Goal: Task Accomplishment & Management: Manage account settings

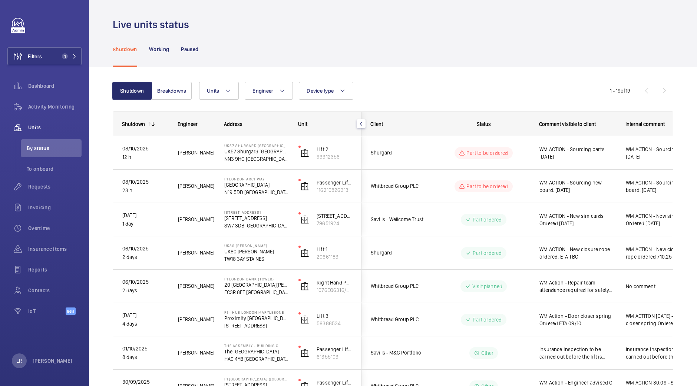
scroll to position [426, 0]
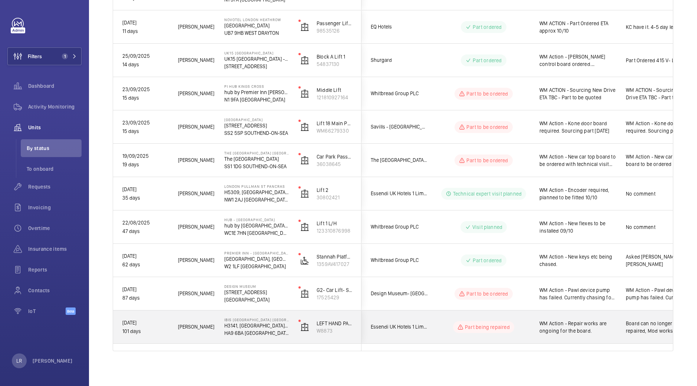
click at [443, 321] on wm-front-pills-cell "Part being repaired" at bounding box center [483, 327] width 92 height 12
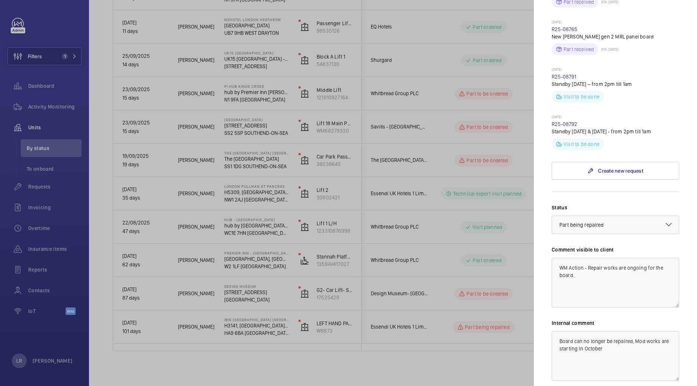
scroll to position [417, 0]
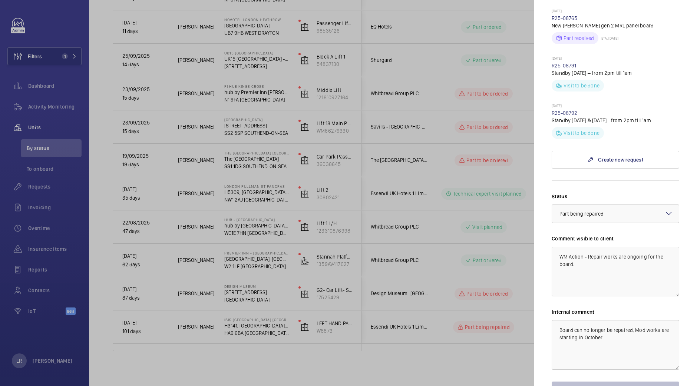
click at [472, 318] on div at bounding box center [348, 193] width 697 height 386
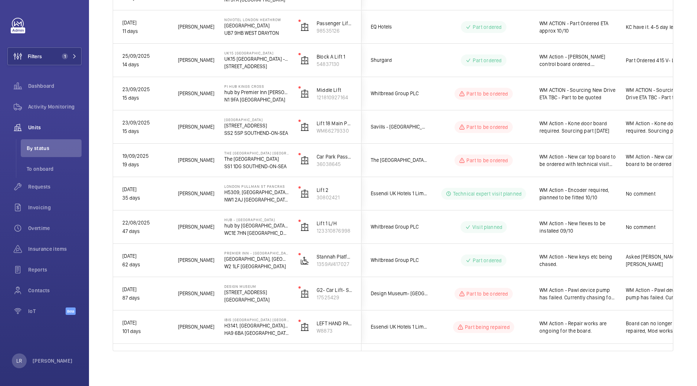
scroll to position [0, 0]
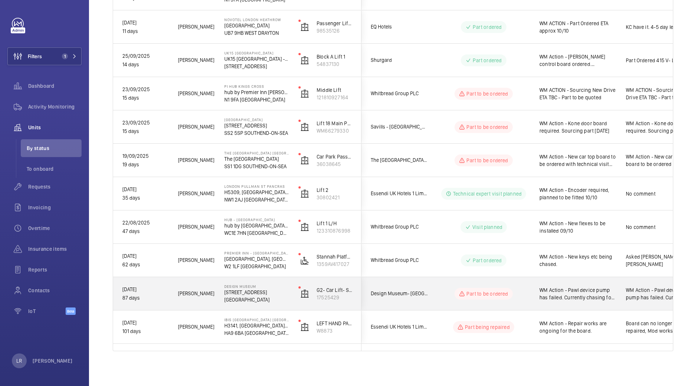
click at [438, 296] on wm-front-pills-cell "Part to be ordered" at bounding box center [483, 294] width 92 height 12
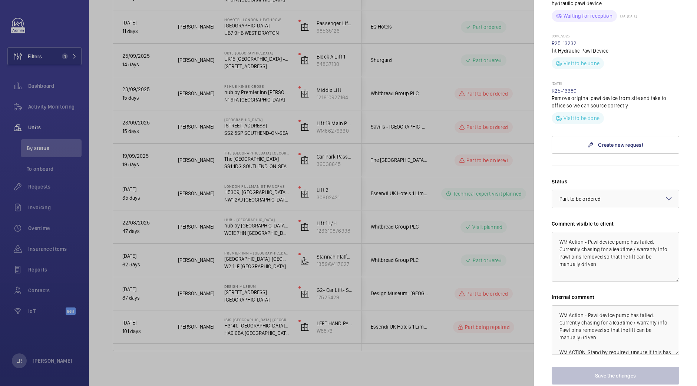
scroll to position [556, 0]
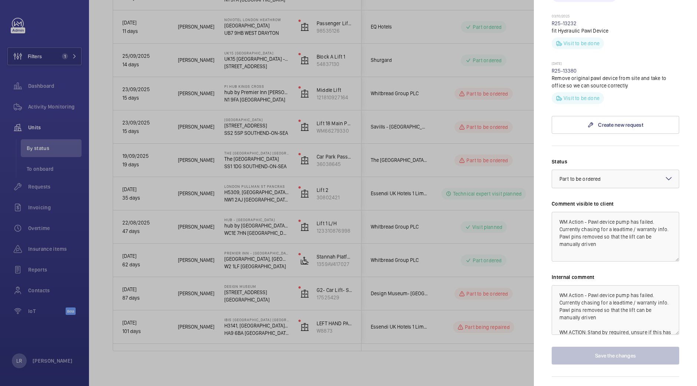
click at [471, 329] on div at bounding box center [348, 193] width 697 height 386
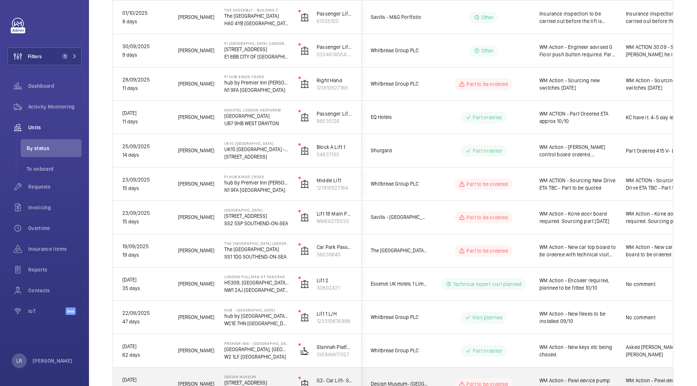
scroll to position [334, 0]
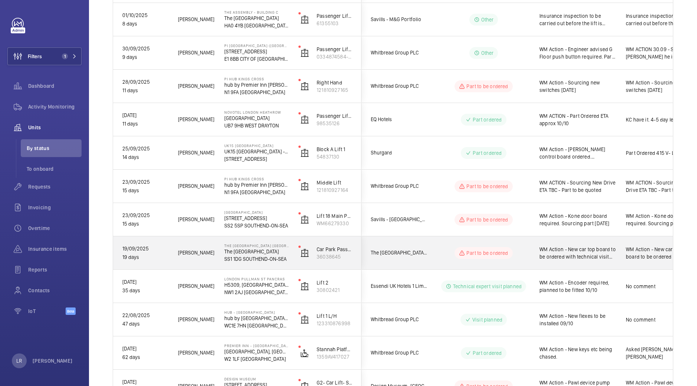
click at [422, 245] on div "The Royals Shopping Centre Southend" at bounding box center [395, 252] width 66 height 23
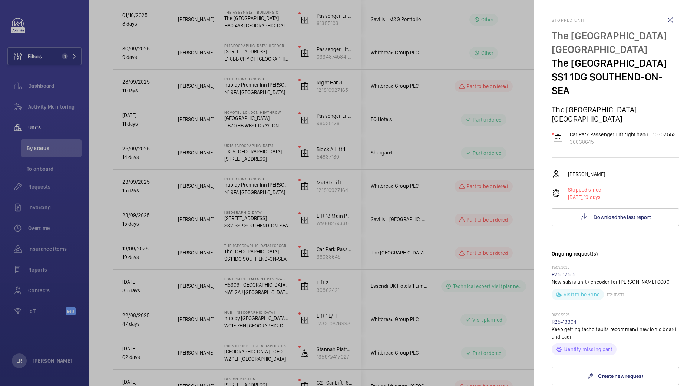
scroll to position [139, 0]
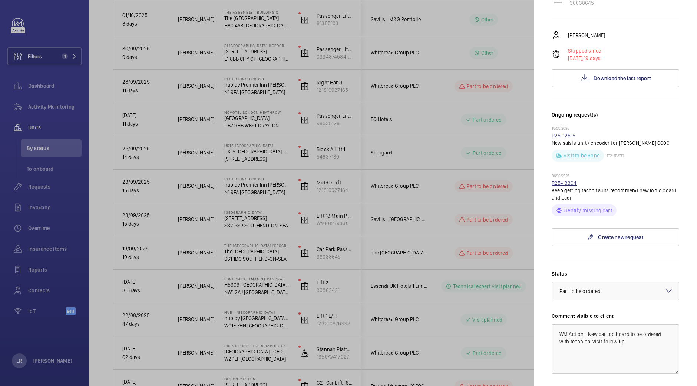
click at [570, 186] on link "R25-13304" at bounding box center [563, 183] width 25 height 6
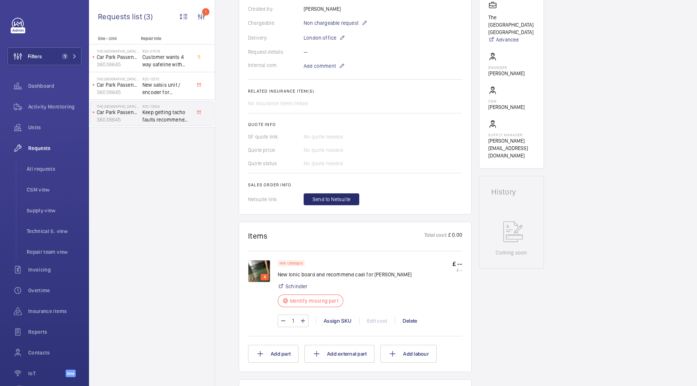
scroll to position [232, 0]
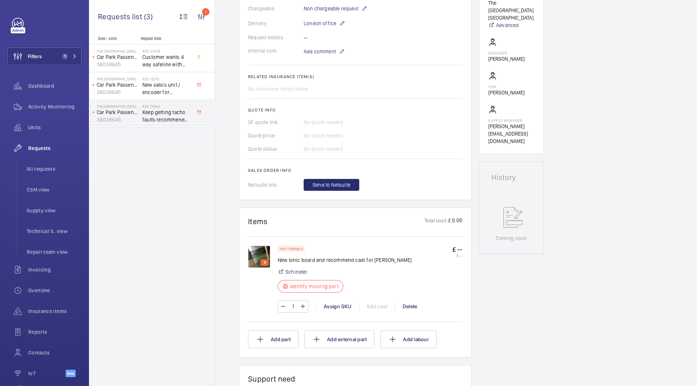
click at [267, 252] on img at bounding box center [259, 257] width 22 height 22
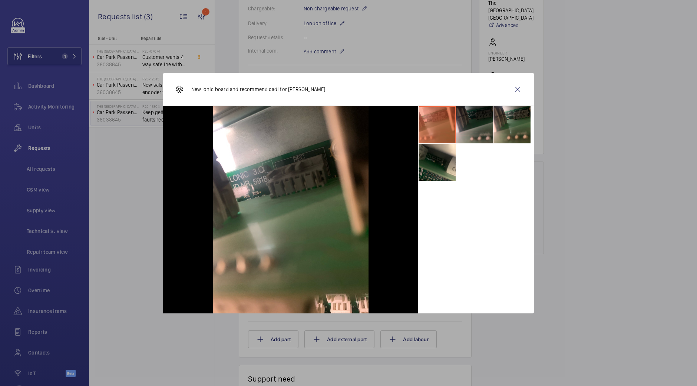
click at [471, 132] on li at bounding box center [474, 124] width 37 height 37
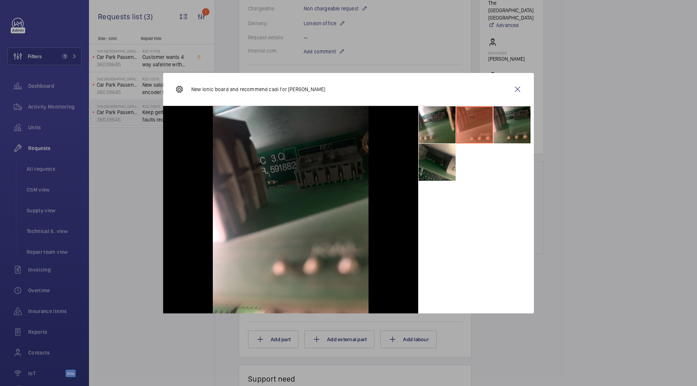
click at [501, 124] on li at bounding box center [511, 124] width 37 height 37
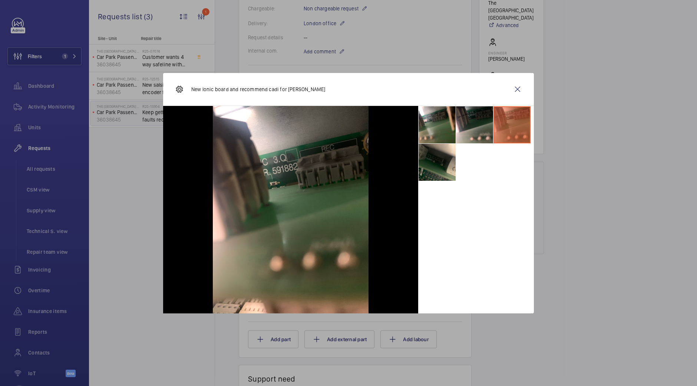
click at [415, 163] on div at bounding box center [290, 210] width 255 height 208
click at [431, 167] on li at bounding box center [436, 162] width 37 height 37
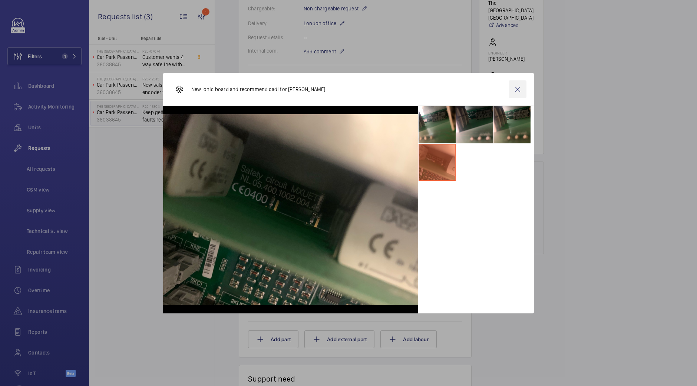
click at [519, 92] on wm-front-icon-button at bounding box center [517, 89] width 18 height 18
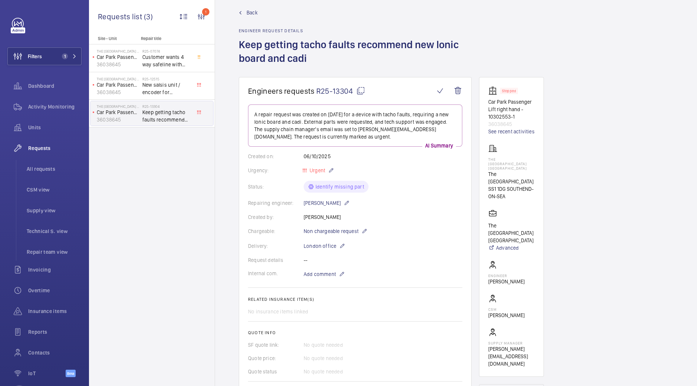
scroll to position [0, 0]
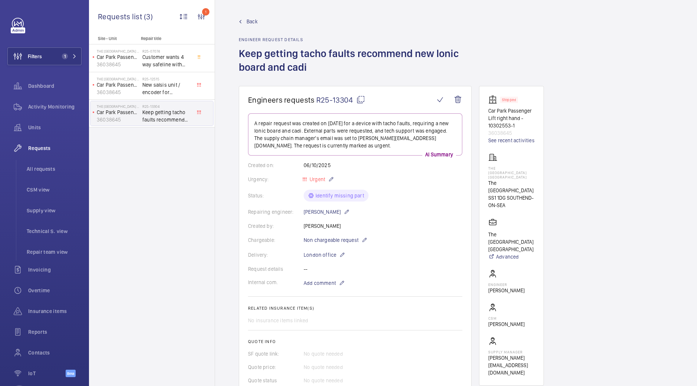
click at [358, 100] on mat-icon at bounding box center [360, 99] width 9 height 9
click at [252, 25] on span "Back" at bounding box center [251, 21] width 11 height 7
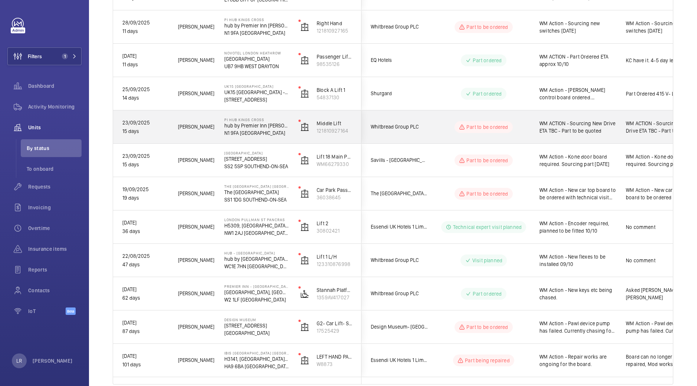
scroll to position [393, 0]
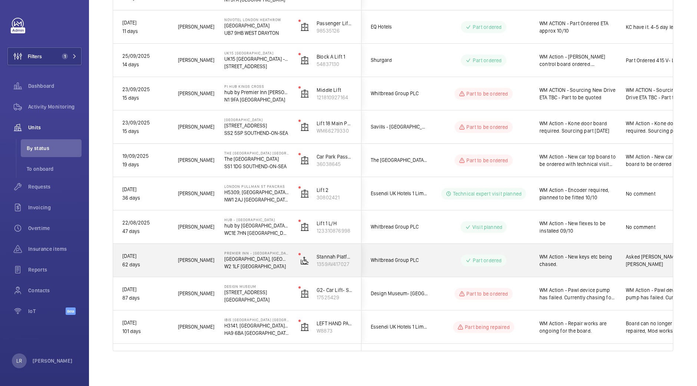
click at [422, 260] on span "Whitbread Group PLC" at bounding box center [399, 260] width 57 height 9
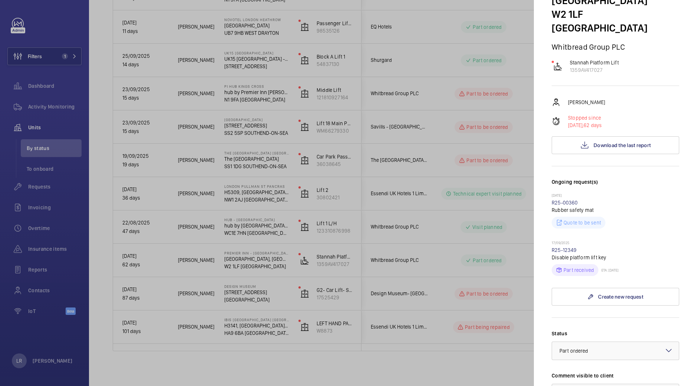
scroll to position [139, 0]
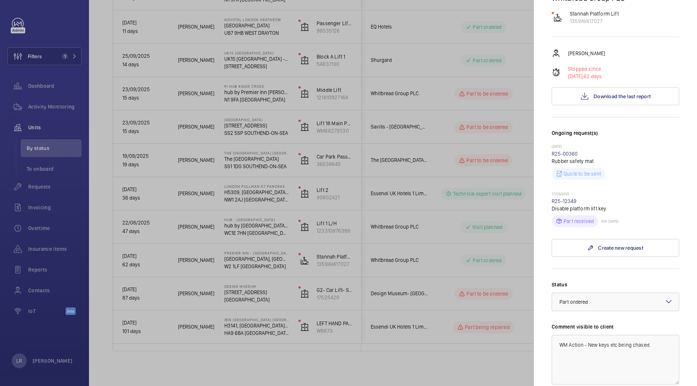
click at [417, 149] on div at bounding box center [348, 193] width 697 height 386
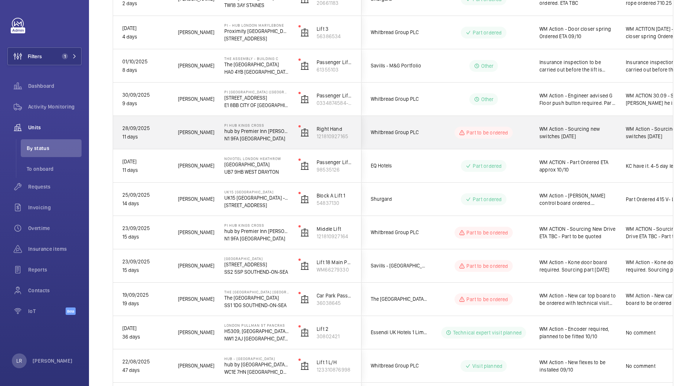
scroll to position [115, 0]
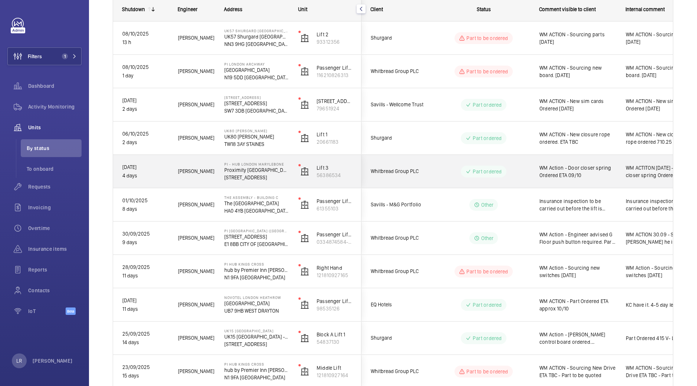
click at [442, 169] on wm-front-pills-cell "Part ordered" at bounding box center [483, 172] width 92 height 12
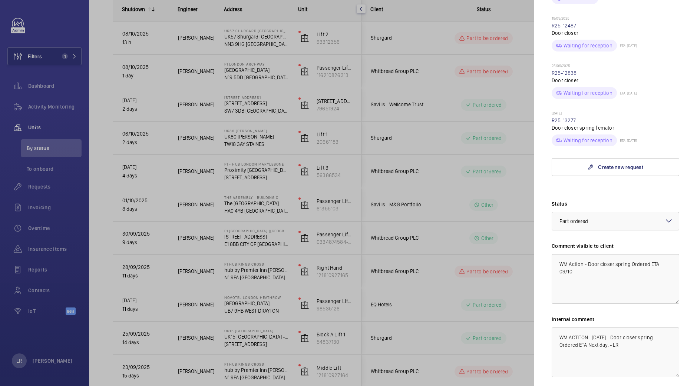
scroll to position [324, 0]
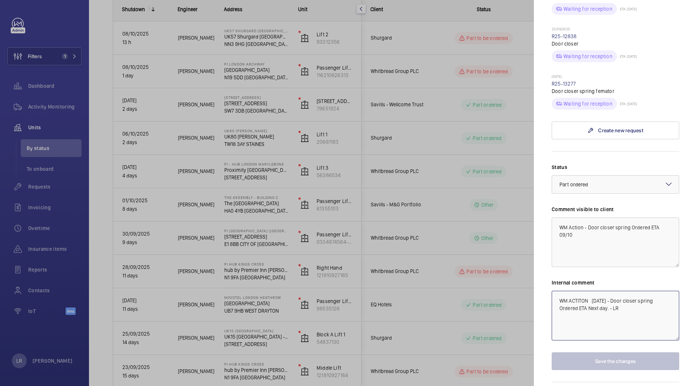
click at [641, 298] on textarea "WM ACTITON 6.10.25 - Door closer spring Ordered ETA Next day. - LR" at bounding box center [614, 316] width 127 height 50
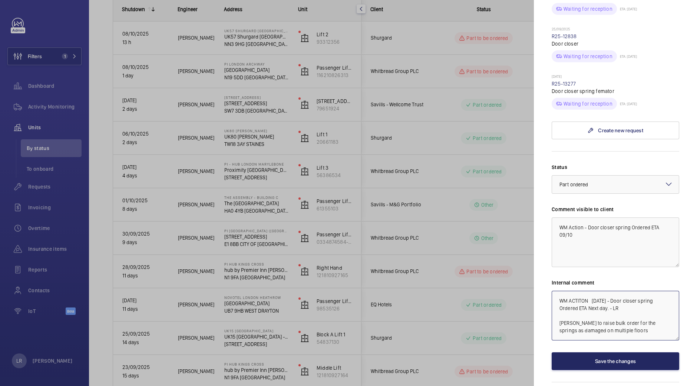
type textarea "WM ACTITON 6.10.25 - Door closer spring Ordered ETA Next day. - LR Piotr to rai…"
click at [614, 353] on button "Save the changes" at bounding box center [614, 361] width 127 height 18
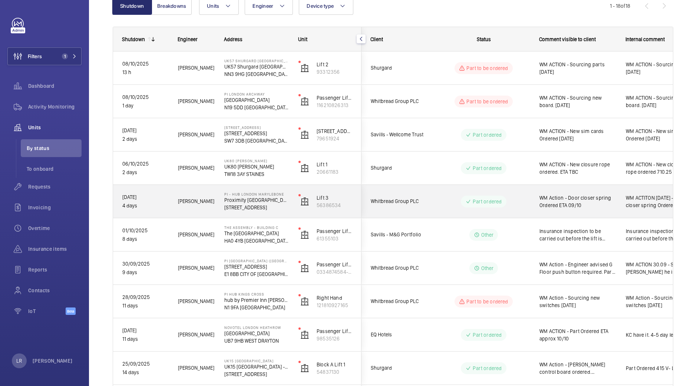
scroll to position [46, 0]
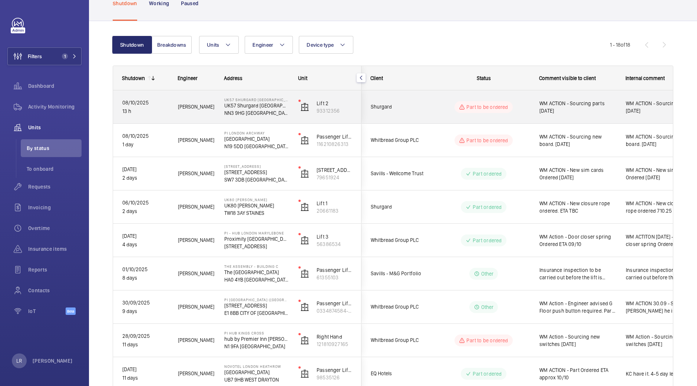
click at [407, 105] on span "Shurgard" at bounding box center [399, 107] width 57 height 9
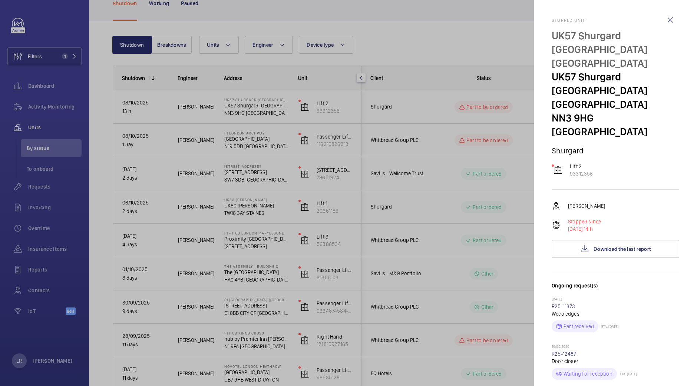
click at [478, 244] on div at bounding box center [348, 193] width 697 height 386
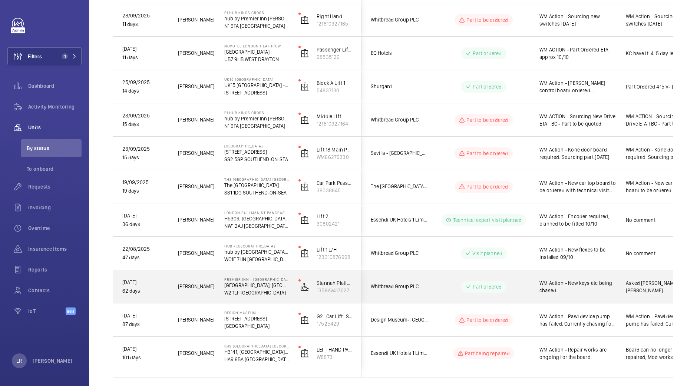
scroll to position [393, 0]
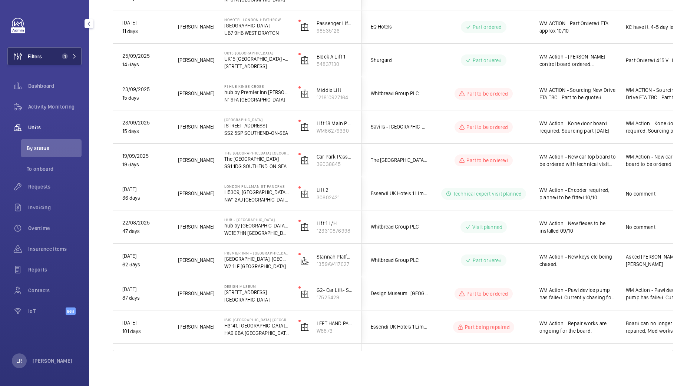
click at [68, 54] on span "1" at bounding box center [68, 56] width 18 height 6
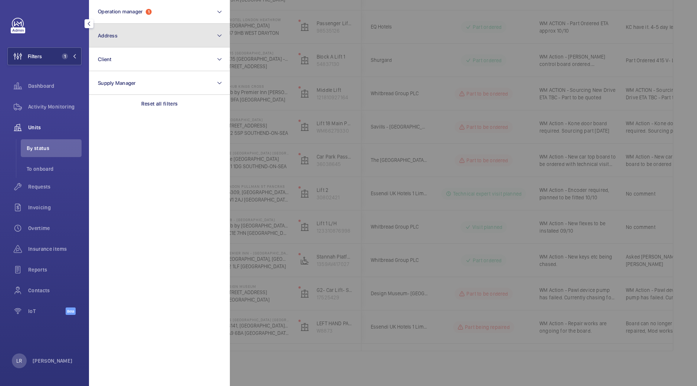
click at [132, 43] on button "Address" at bounding box center [159, 36] width 141 height 24
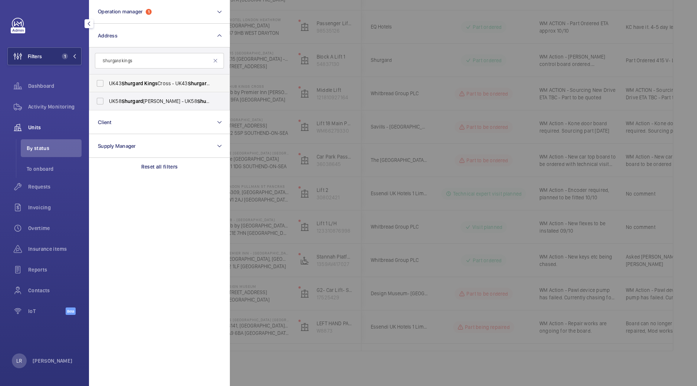
type input "Shurgard kings"
click at [176, 89] on label "UK43 Shurgard Kings Cross - UK43 Shurgard Kings Cross - Brandon Rd, LONDON N7 9…" at bounding box center [153, 83] width 129 height 18
click at [107, 89] on input "UK43 Shurgard Kings Cross - UK43 Shurgard Kings Cross - Brandon Rd, LONDON N7 9…" at bounding box center [100, 83] width 15 height 15
checkbox input "true"
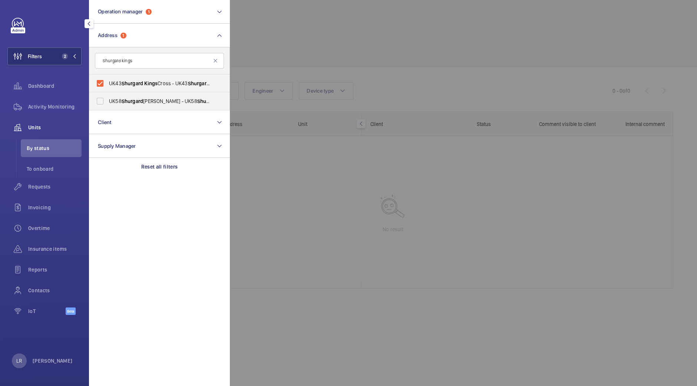
click at [355, 54] on div at bounding box center [578, 193] width 697 height 386
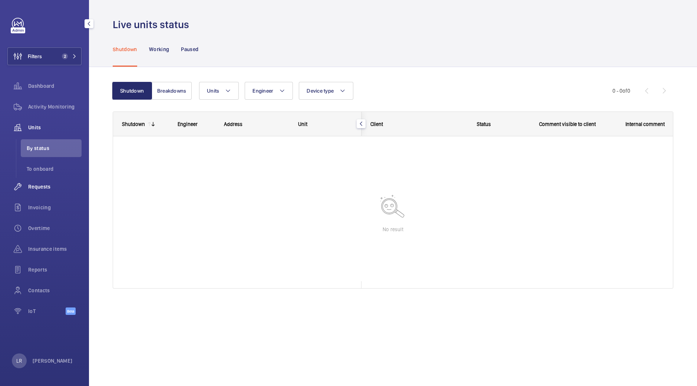
click at [44, 180] on div "Requests" at bounding box center [44, 187] width 74 height 18
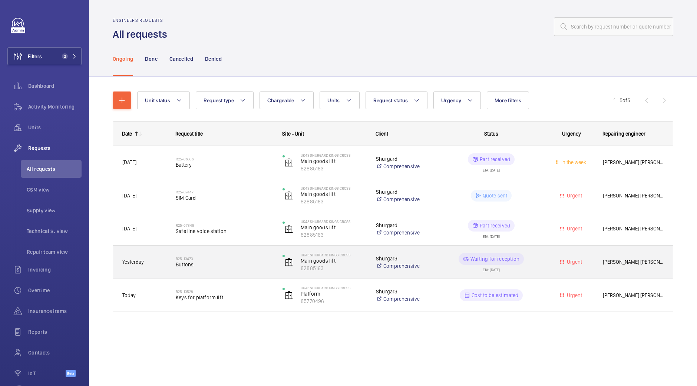
drag, startPoint x: 239, startPoint y: 278, endPoint x: 239, endPoint y: 283, distance: 4.8
click at [239, 279] on div "07/05/2025 R25-06386 Battery UK43 Shurgard Kings Cross Main goods lift 82885163…" at bounding box center [393, 229] width 560 height 166
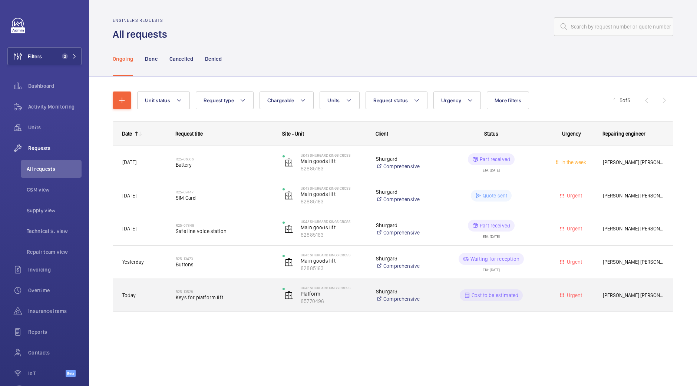
click at [241, 296] on span "Keys for platform lift" at bounding box center [224, 297] width 97 height 7
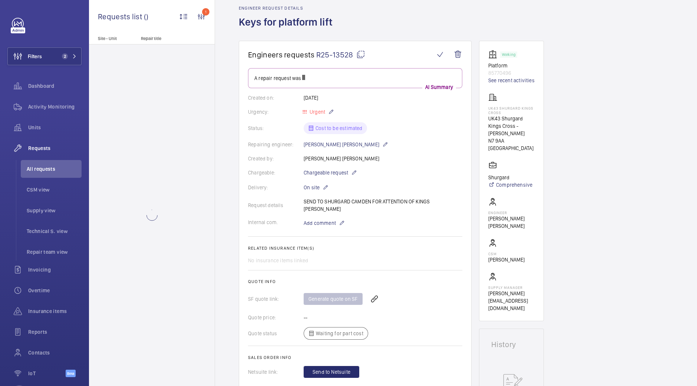
scroll to position [46, 0]
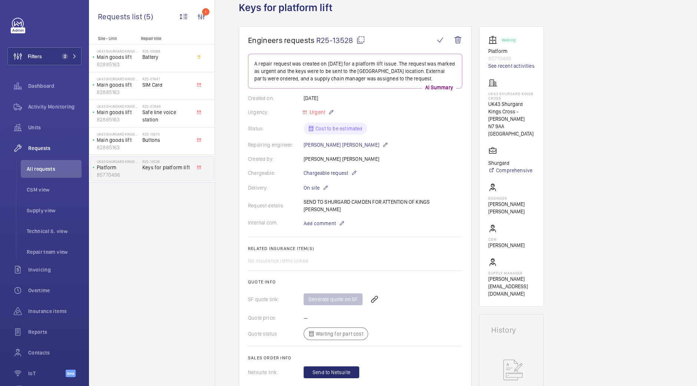
click at [273, 232] on wm-front-card-body "A repair request was created on 2025-10-09 for a platform lift issue. The reque…" at bounding box center [355, 216] width 214 height 325
click at [157, 138] on span "Buttons" at bounding box center [166, 139] width 49 height 7
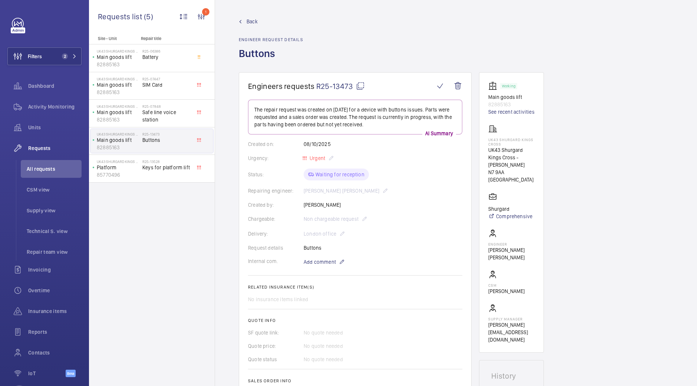
click at [243, 23] on link "Back" at bounding box center [271, 21] width 64 height 7
click at [193, 164] on div "R25-13528 Keys for platform lift" at bounding box center [168, 168] width 52 height 24
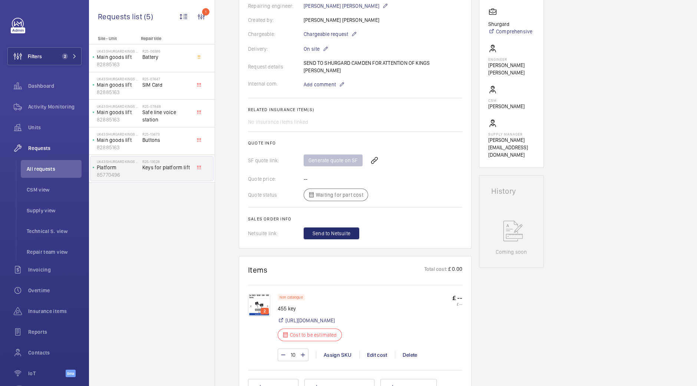
scroll to position [324, 0]
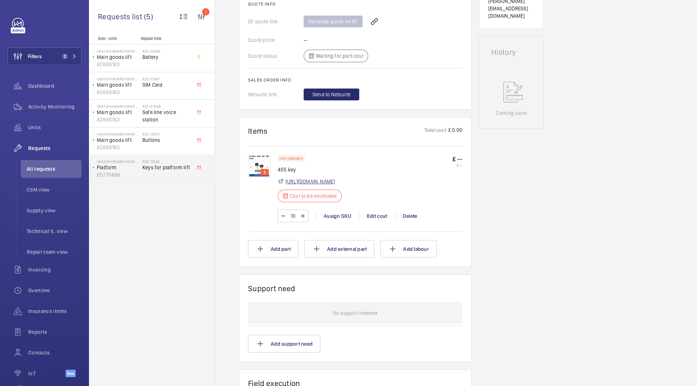
click at [310, 185] on link "https://uk.rs-online.com/web/p/key-switch-keys-covers/6093200?cm_mmc=UK-PLA-DS3…" at bounding box center [309, 181] width 49 height 7
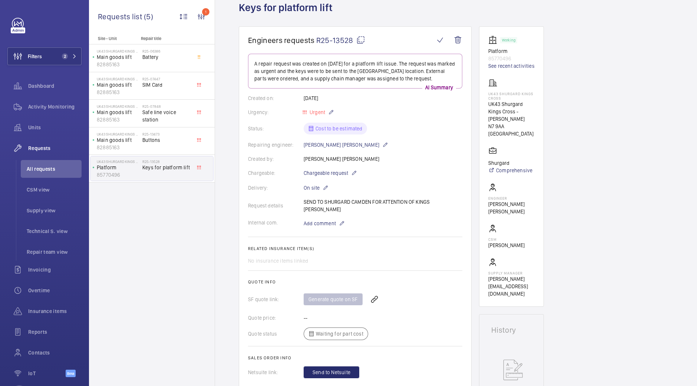
scroll to position [0, 0]
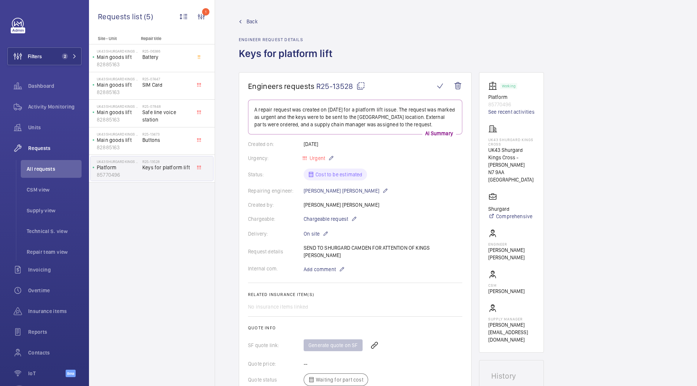
drag, startPoint x: 357, startPoint y: 51, endPoint x: 237, endPoint y: 55, distance: 119.8
click at [237, 55] on wm-front-admin-header "Back Engineer request details Keys for platform lift" at bounding box center [456, 36] width 482 height 72
copy h1 "Keys for platform lift"
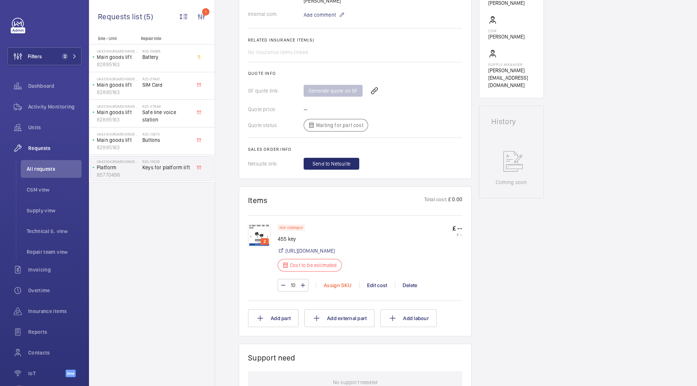
scroll to position [324, 0]
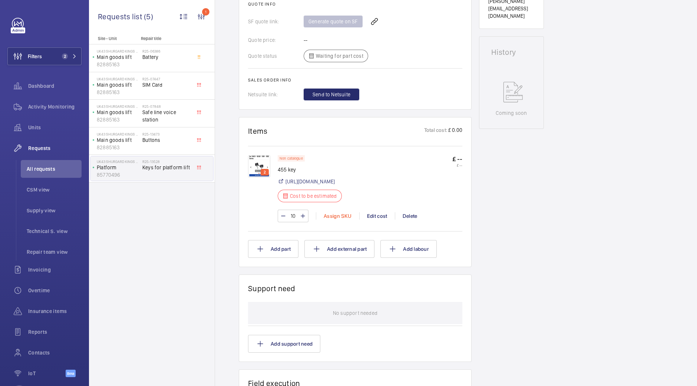
click at [334, 220] on div "Assign SKU" at bounding box center [337, 215] width 43 height 7
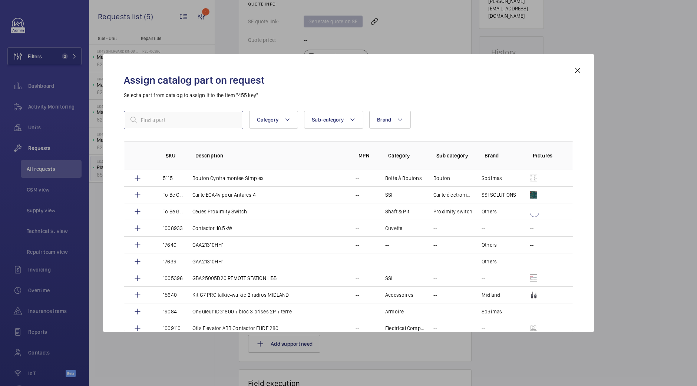
click at [201, 120] on input "text" at bounding box center [183, 120] width 119 height 19
paste input "1010500"
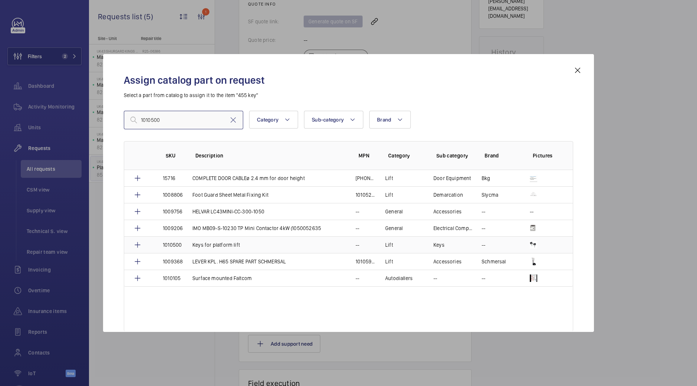
type input "1010500"
click at [295, 245] on td "Keys for platform lift" at bounding box center [264, 244] width 163 height 17
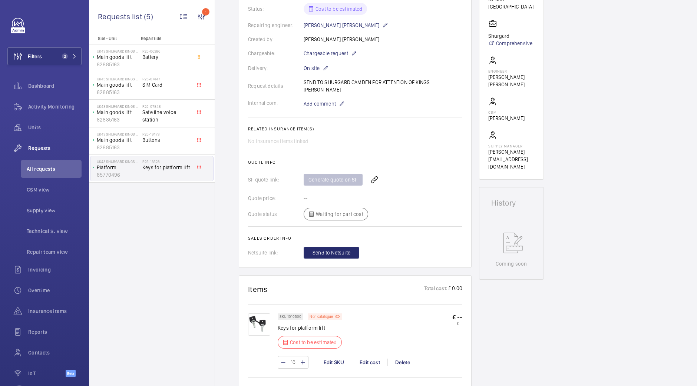
scroll to position [153, 0]
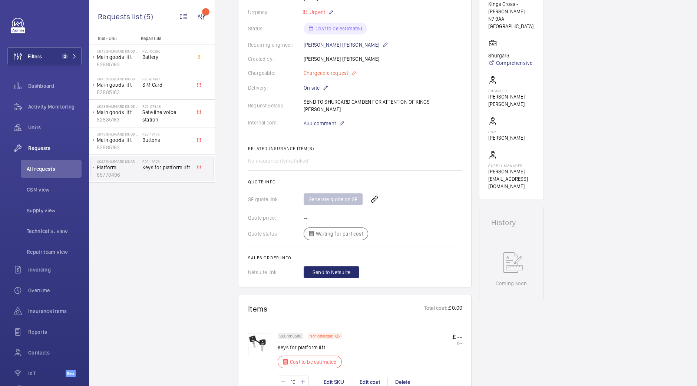
click at [351, 69] on mat-icon at bounding box center [354, 73] width 6 height 9
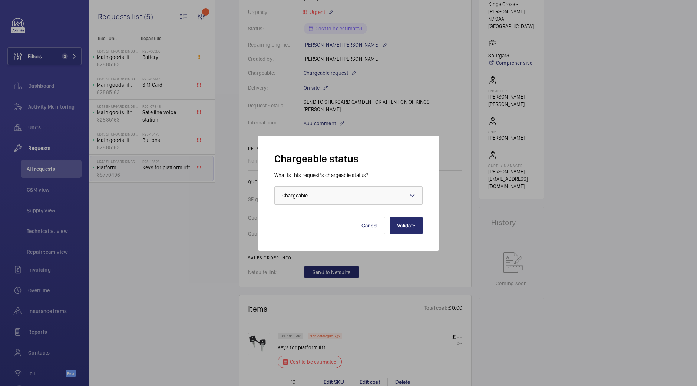
drag, startPoint x: 337, startPoint y: 196, endPoint x: 336, endPoint y: 202, distance: 5.2
click at [337, 197] on div at bounding box center [349, 196] width 148 height 18
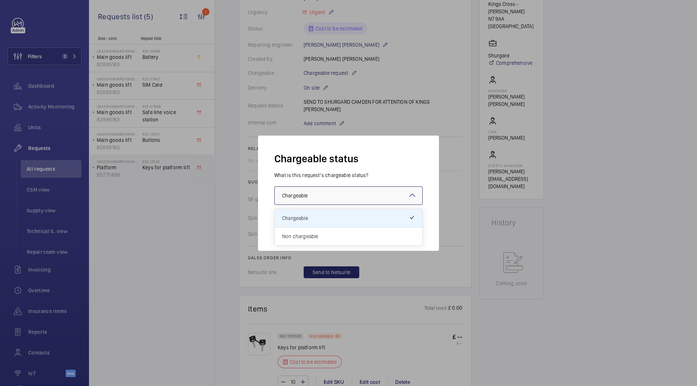
click at [321, 238] on span "Non chargeable" at bounding box center [348, 236] width 133 height 7
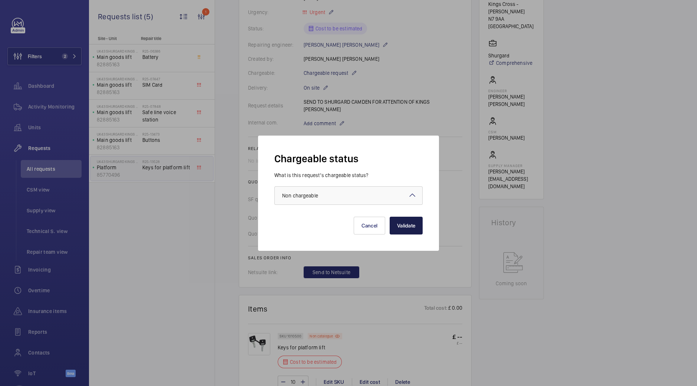
click at [411, 230] on button "Validate" at bounding box center [406, 226] width 33 height 18
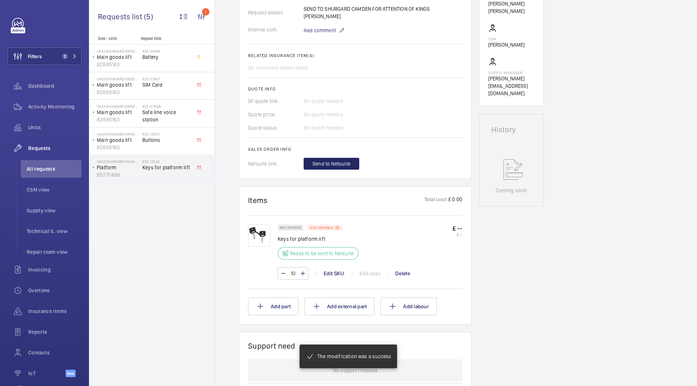
scroll to position [254, 0]
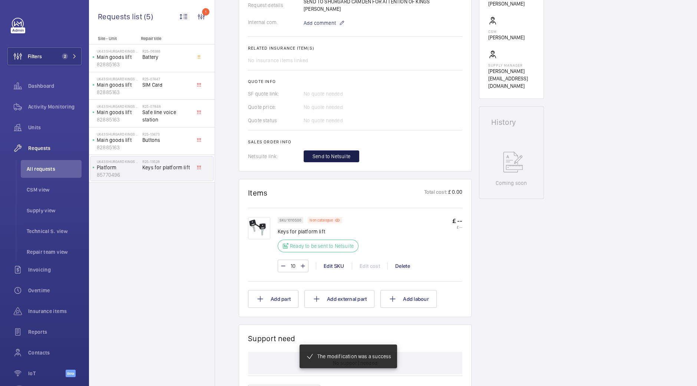
click at [326, 158] on span "Send to Netsuite" at bounding box center [331, 156] width 38 height 7
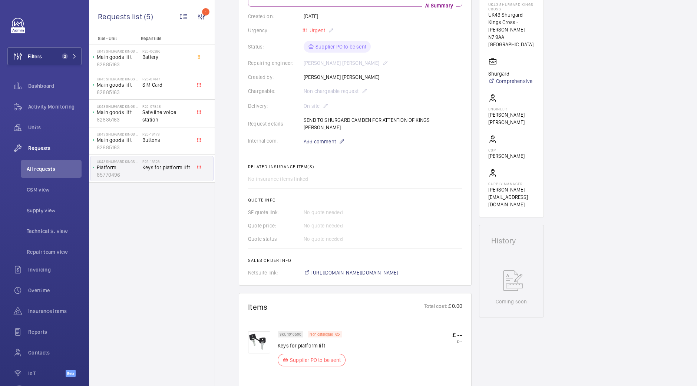
scroll to position [185, 0]
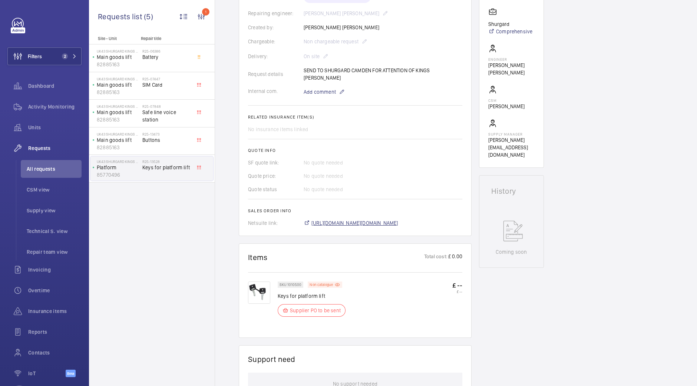
click at [365, 221] on span "https://6461500.app.netsuite.com/app/accounting/transactions/salesord.nl?id=308…" at bounding box center [354, 222] width 87 height 7
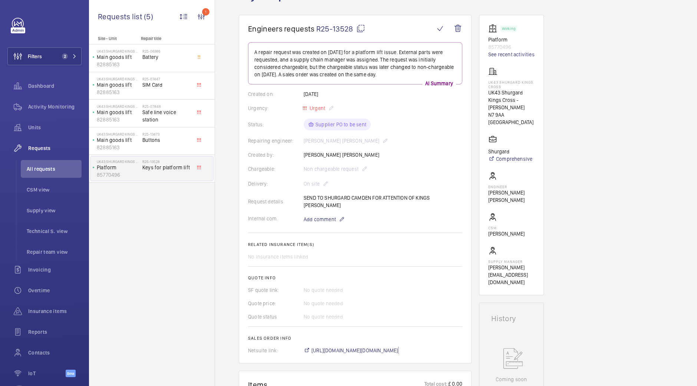
scroll to position [0, 0]
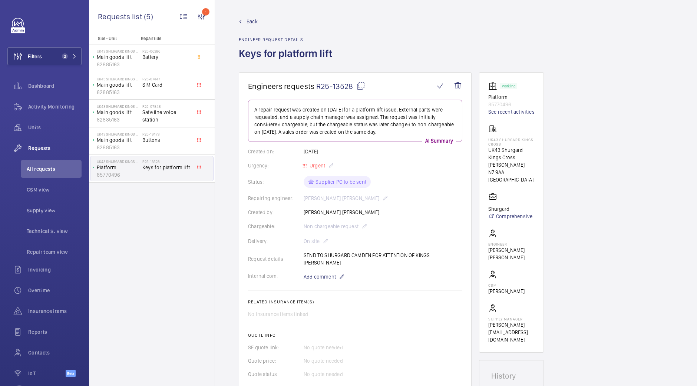
drag, startPoint x: 359, startPoint y: 84, endPoint x: 365, endPoint y: 78, distance: 8.4
click at [360, 85] on mat-icon at bounding box center [360, 86] width 9 height 9
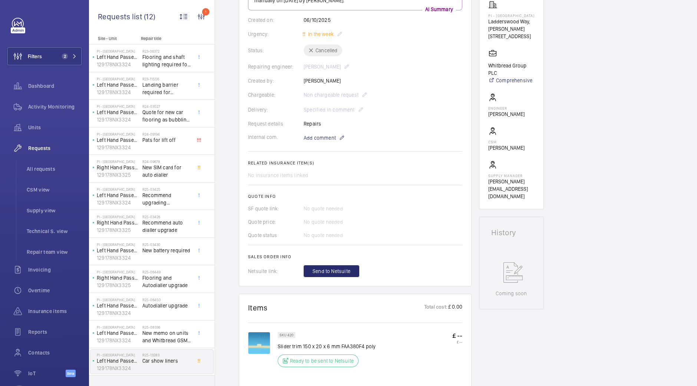
scroll to position [185, 0]
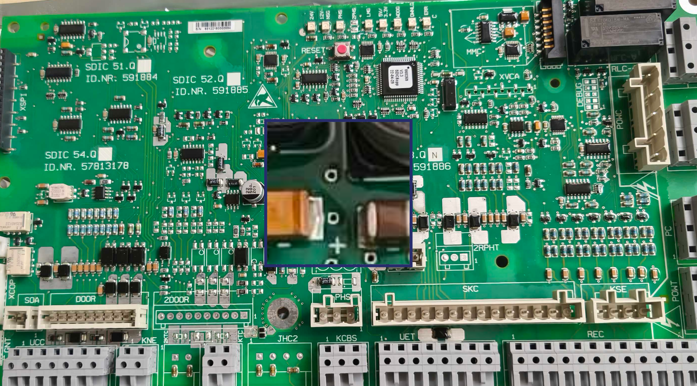
scroll to position [235, 0]
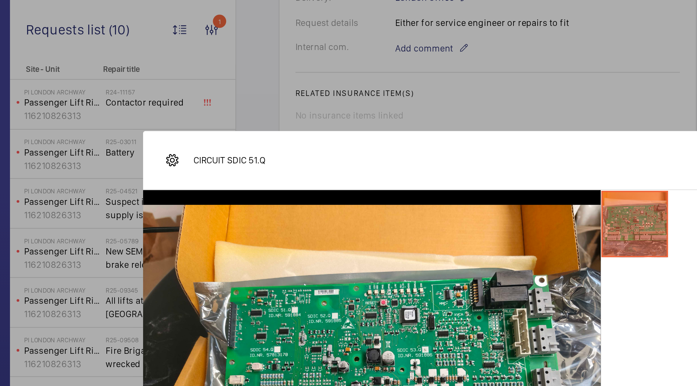
click at [361, 47] on div at bounding box center [348, 193] width 697 height 386
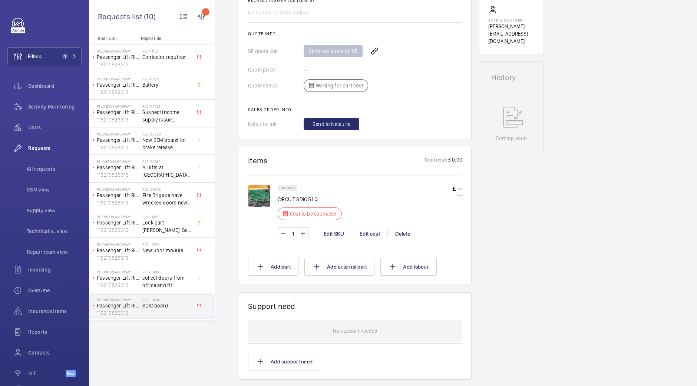
scroll to position [286, 0]
drag, startPoint x: 334, startPoint y: 201, endPoint x: 285, endPoint y: 201, distance: 48.6
click at [278, 202] on p "CIRCUIT SDIC 51.Q" at bounding box center [310, 200] width 64 height 7
copy p "CIRCUIT SDIC 51.Q"
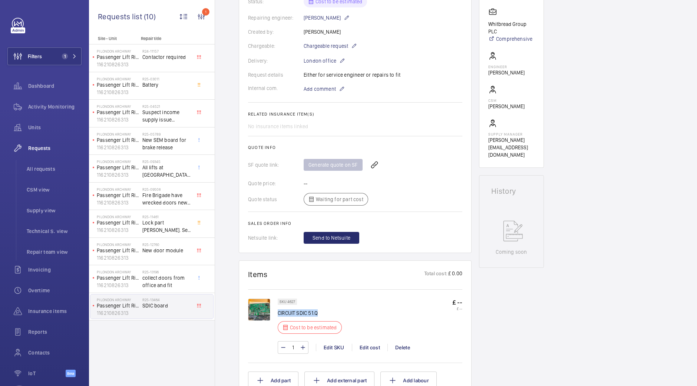
scroll to position [193, 0]
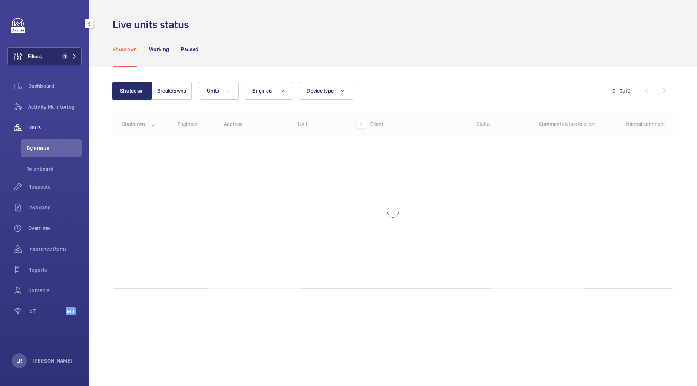
click at [61, 56] on span "1" at bounding box center [63, 56] width 9 height 6
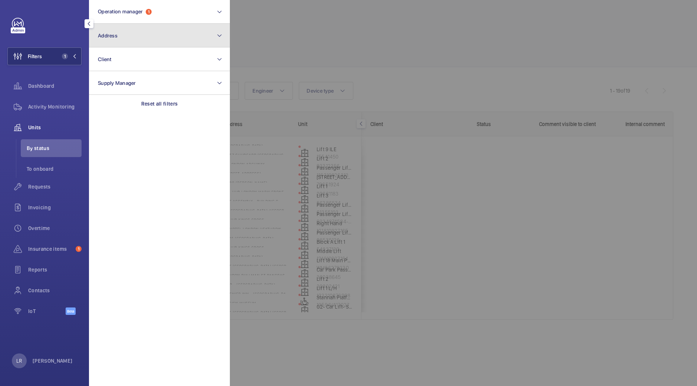
click at [109, 42] on button "Address" at bounding box center [159, 36] width 141 height 24
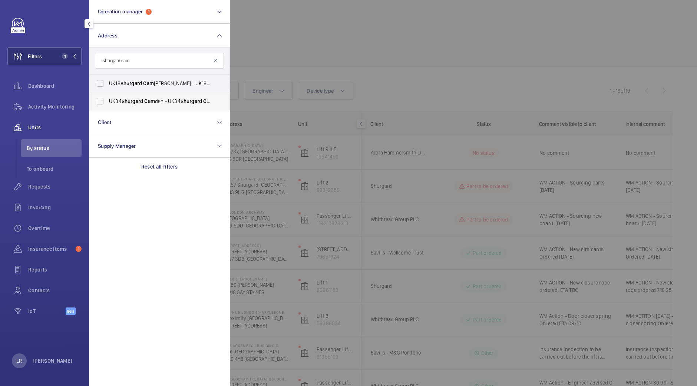
type input "shurgard cam"
click at [170, 96] on label "UK34 Shurgard Cam den - UK34 Shurgard Cam den - 145-147 York Wy, LONDON N7 9LG" at bounding box center [153, 101] width 129 height 18
click at [107, 96] on input "UK34 Shurgard Cam den - UK34 Shurgard Cam den - 145-147 York Wy, LONDON N7 9LG" at bounding box center [100, 101] width 15 height 15
checkbox input "true"
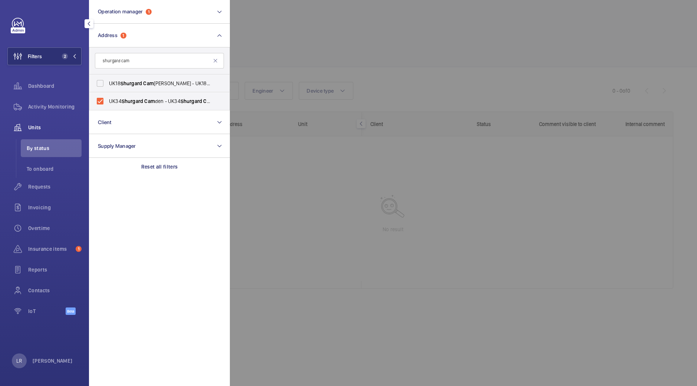
click at [338, 42] on div at bounding box center [578, 193] width 697 height 386
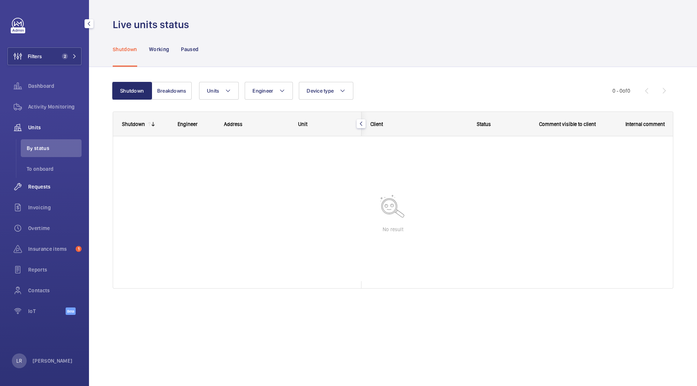
click at [46, 185] on span "Requests" at bounding box center [54, 186] width 53 height 7
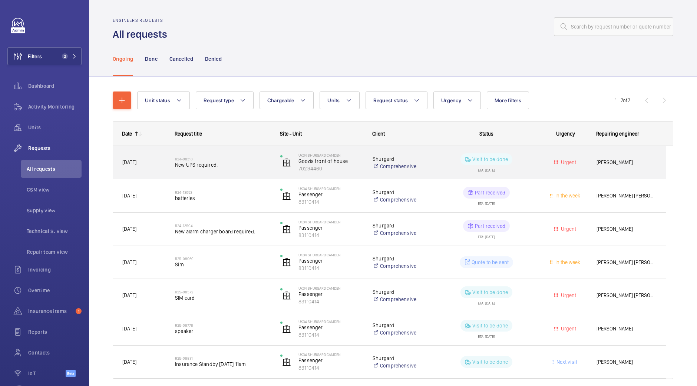
click at [222, 166] on span "New UPS required." at bounding box center [223, 164] width 96 height 7
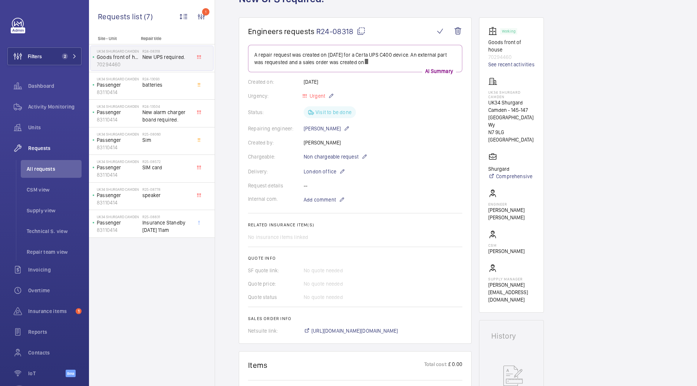
scroll to position [46, 0]
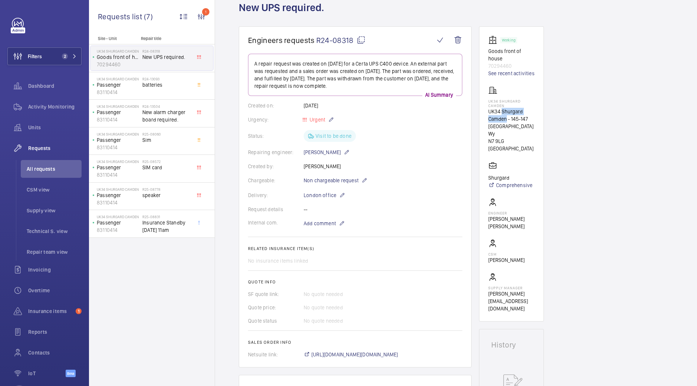
drag, startPoint x: 506, startPoint y: 111, endPoint x: 501, endPoint y: 105, distance: 8.4
click at [501, 108] on p "UK34 Shurgard Camden - 145-147 York Wy" at bounding box center [511, 123] width 46 height 30
copy p "Shurgard Camden"
click at [523, 117] on p "UK34 Shurgard Camden - 145-147 York Wy" at bounding box center [511, 123] width 46 height 30
click at [510, 112] on p "UK34 Shurgard Camden - 145-147 York Wy" at bounding box center [511, 123] width 46 height 30
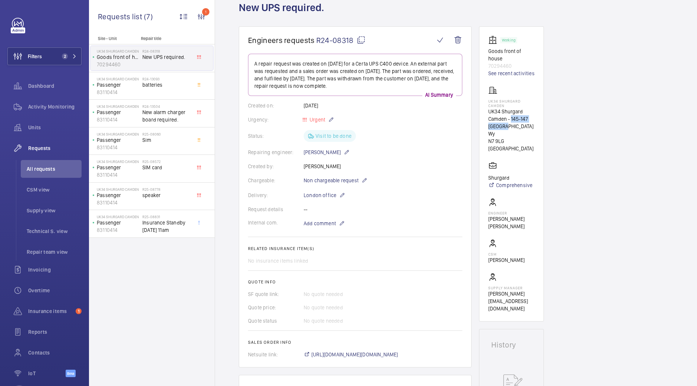
copy p "145-147 York Wy"
drag, startPoint x: 503, startPoint y: 125, endPoint x: 480, endPoint y: 123, distance: 23.8
click at [480, 123] on wm-front-card "Working Goods front of house 70294460 See recent activities UK34 Shurgard Camde…" at bounding box center [511, 173] width 65 height 295
copy p "N7 9LG"
